Goal: Task Accomplishment & Management: Manage account settings

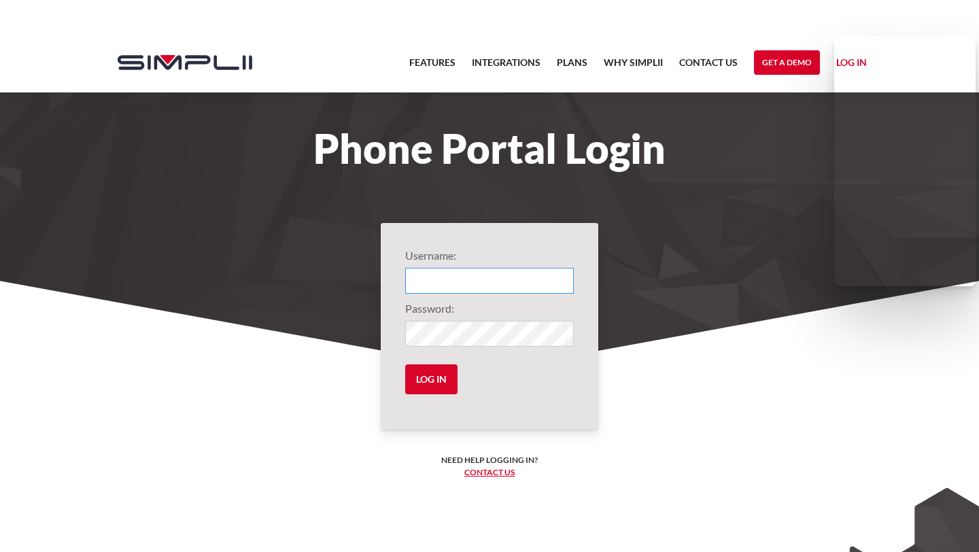
type input "1066@EdenSeniorCare"
click at [445, 383] on input "Log in" at bounding box center [431, 379] width 52 height 30
click at [441, 381] on input "Log in" at bounding box center [431, 379] width 52 height 30
click at [437, 381] on input "Log in" at bounding box center [431, 379] width 52 height 30
click at [405, 364] on input "Log in" at bounding box center [431, 379] width 52 height 30
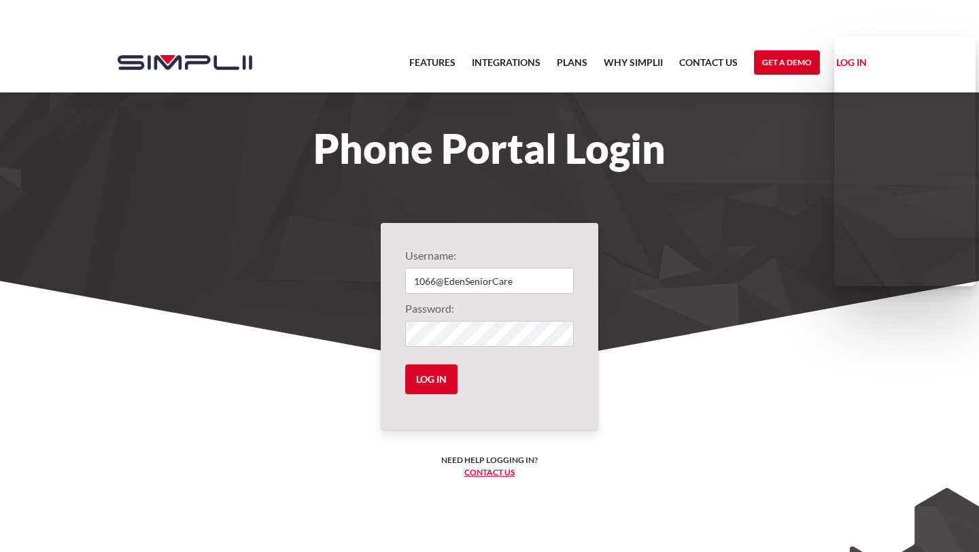
click at [724, 229] on section "Phone Portal Login" at bounding box center [489, 202] width 979 height 338
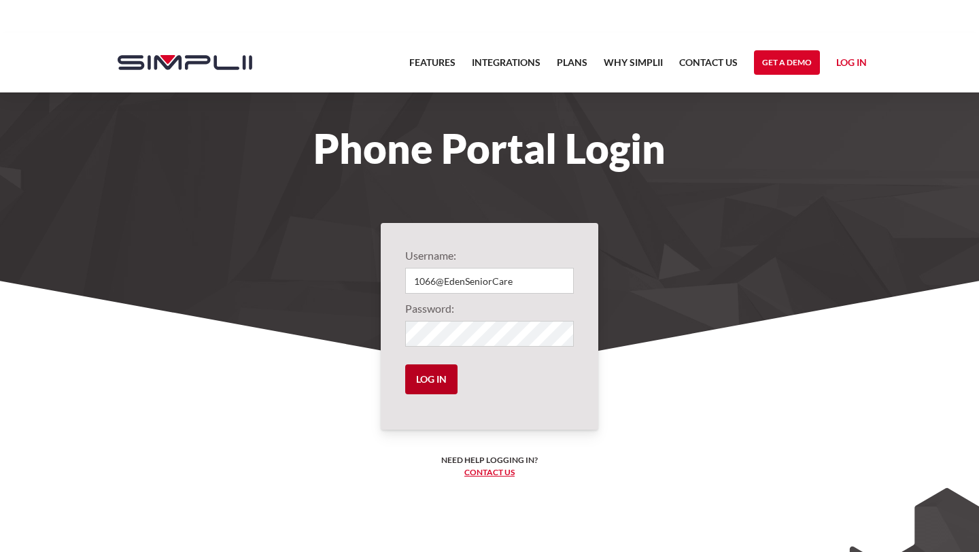
click at [449, 369] on input "Log in" at bounding box center [431, 379] width 52 height 30
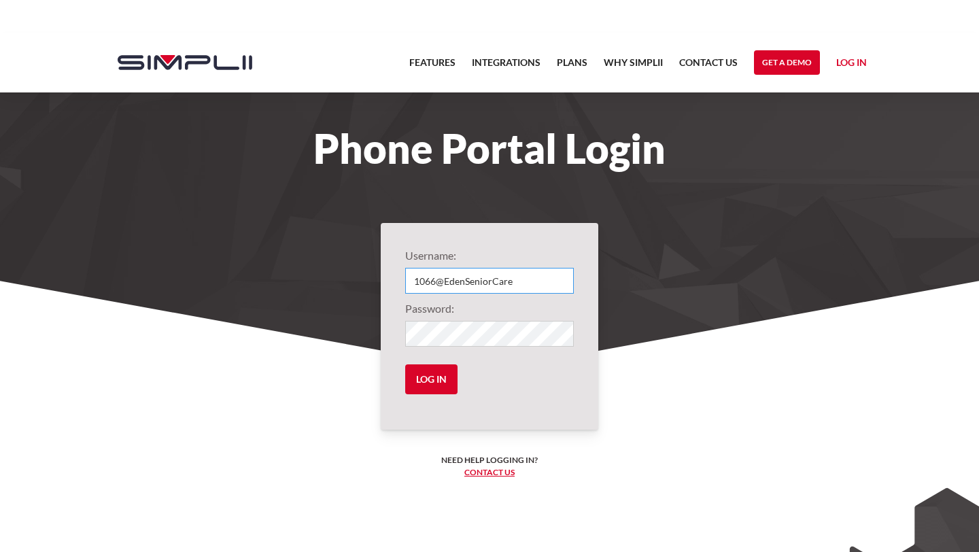
click at [534, 278] on input "1066@EdenSeniorCare" at bounding box center [489, 281] width 169 height 26
click at [442, 401] on form "Username: 1066@EdenSeniorCare Password: Log in" at bounding box center [489, 327] width 169 height 158
click at [440, 379] on input "Log in" at bounding box center [431, 379] width 52 height 30
